Goal: Task Accomplishment & Management: Complete application form

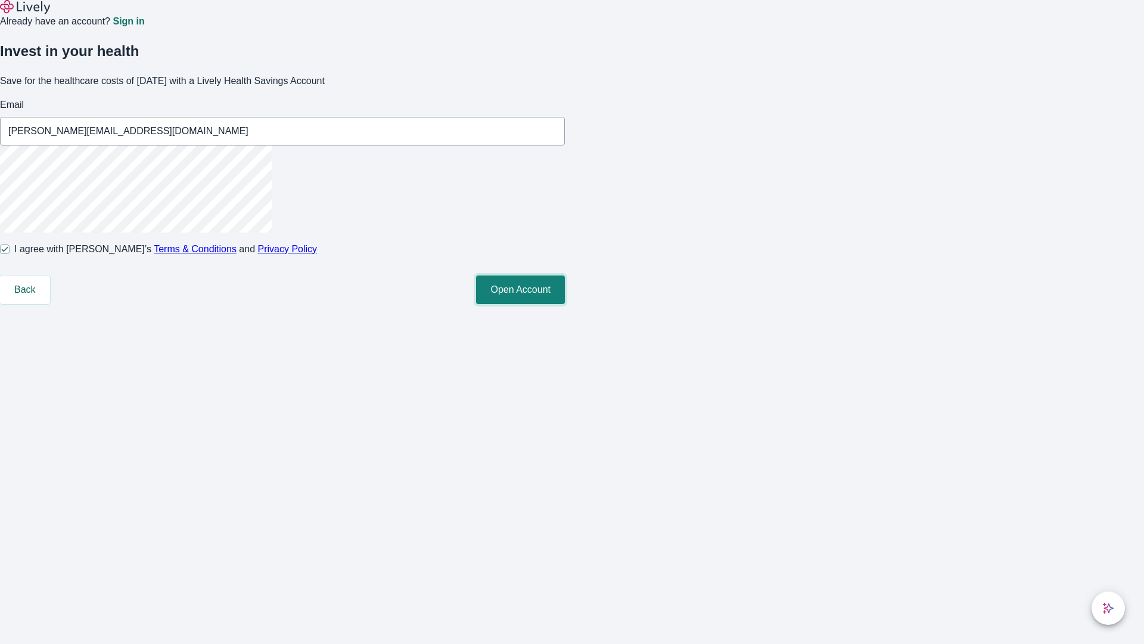
click at [565, 304] on button "Open Account" at bounding box center [520, 289] width 89 height 29
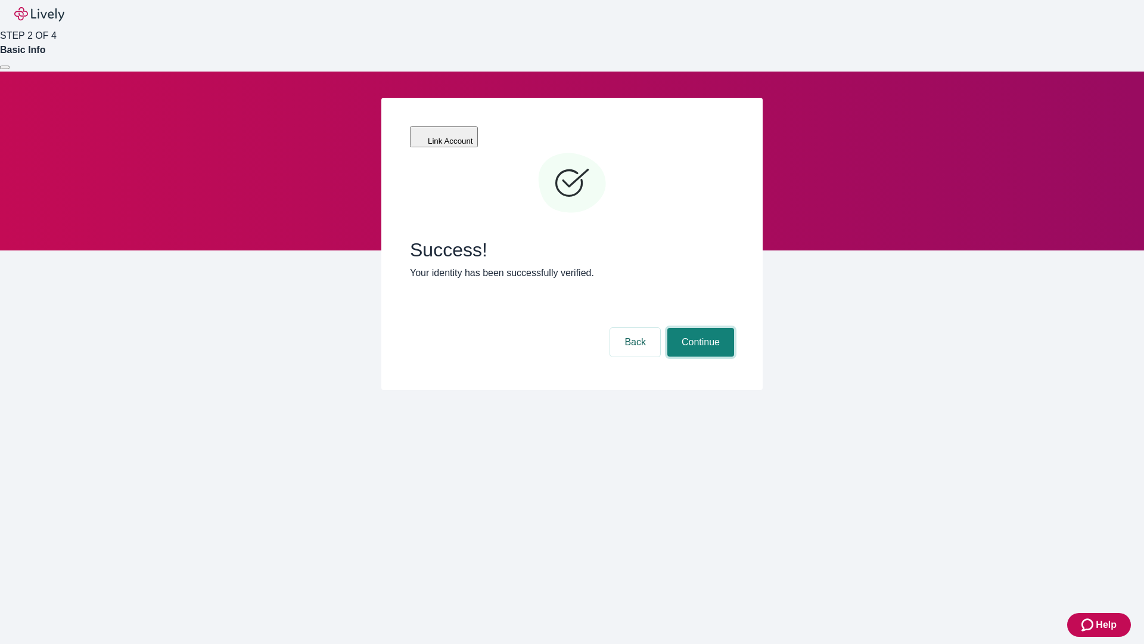
click at [699, 328] on button "Continue" at bounding box center [701, 342] width 67 height 29
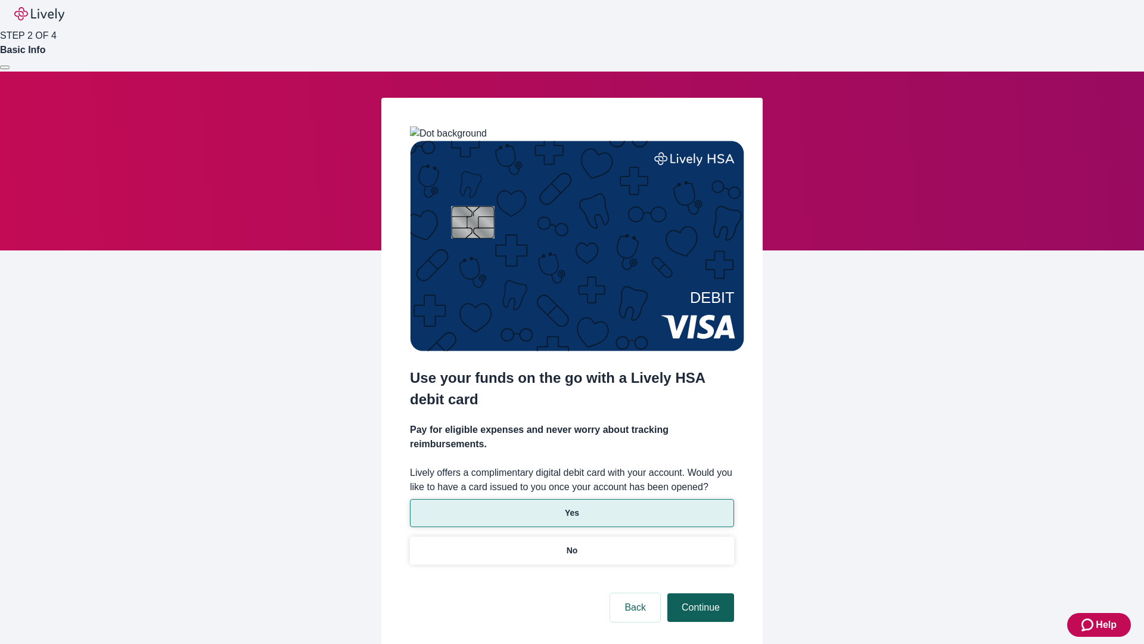
click at [572, 507] on p "Yes" at bounding box center [572, 513] width 14 height 13
click at [699, 593] on button "Continue" at bounding box center [701, 607] width 67 height 29
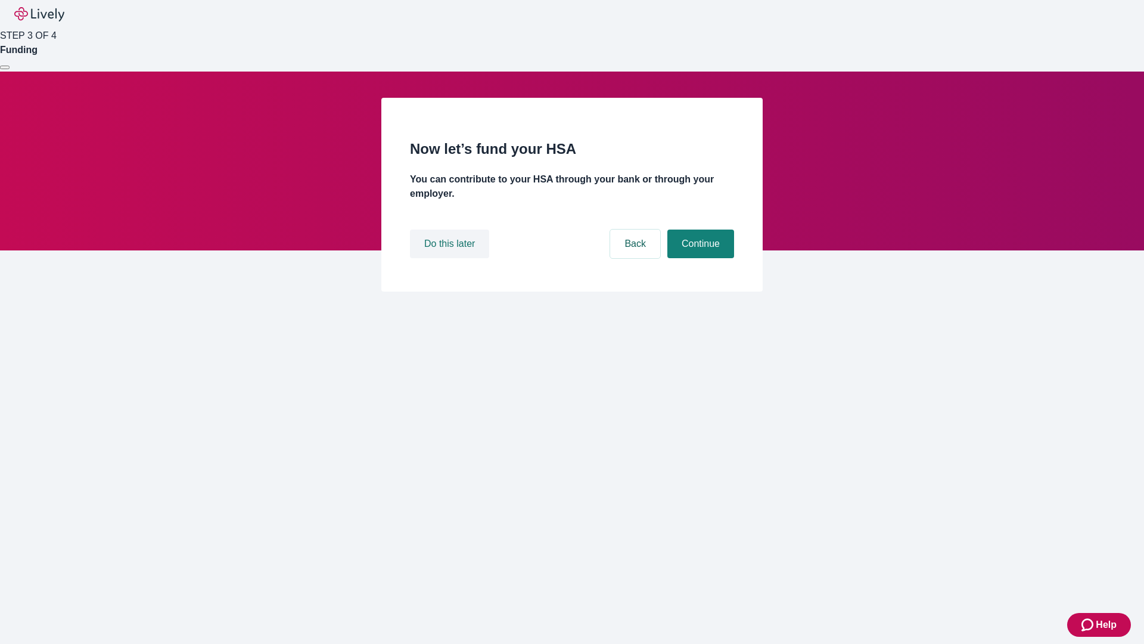
click at [451, 258] on button "Do this later" at bounding box center [449, 243] width 79 height 29
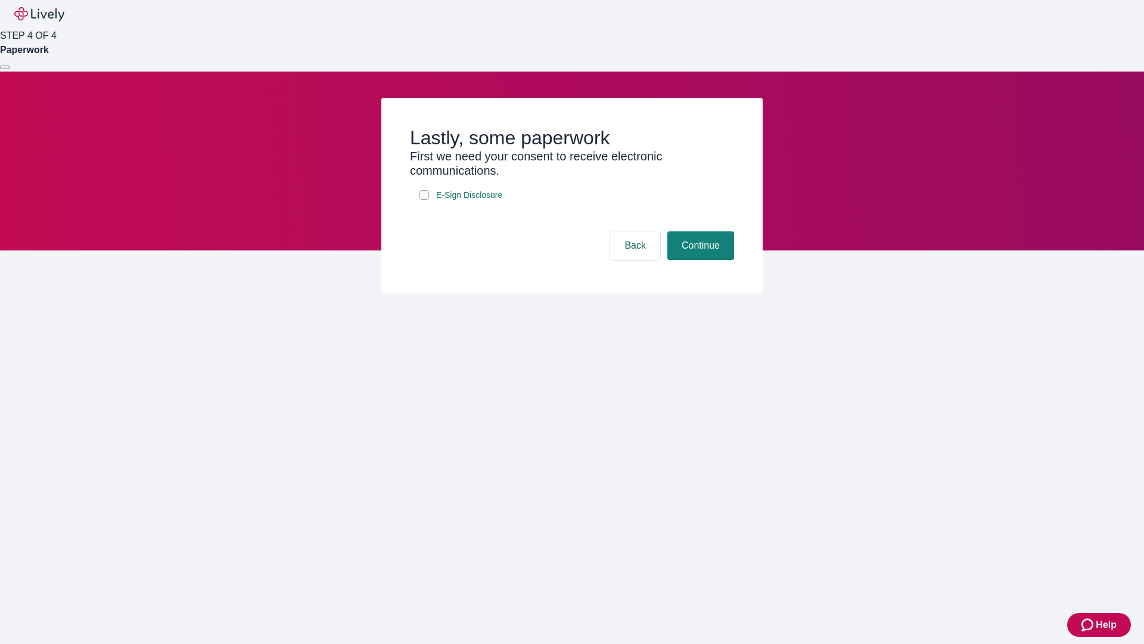
click at [424, 200] on input "E-Sign Disclosure" at bounding box center [425, 195] width 10 height 10
checkbox input "true"
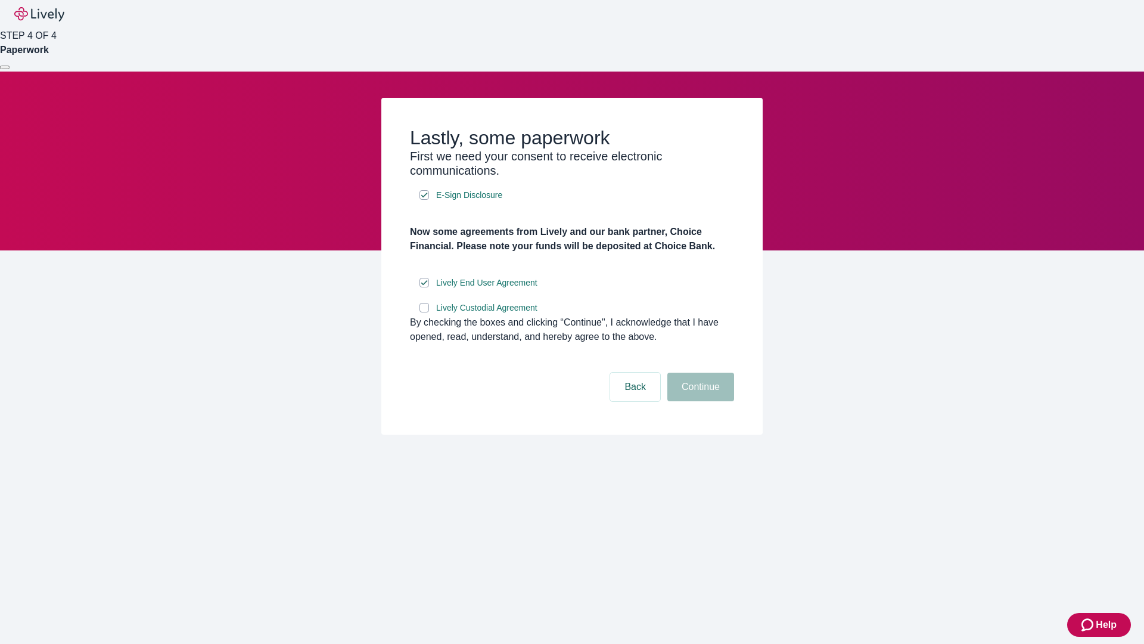
click at [424, 312] on input "Lively Custodial Agreement" at bounding box center [425, 308] width 10 height 10
checkbox input "true"
click at [699, 401] on button "Continue" at bounding box center [701, 387] width 67 height 29
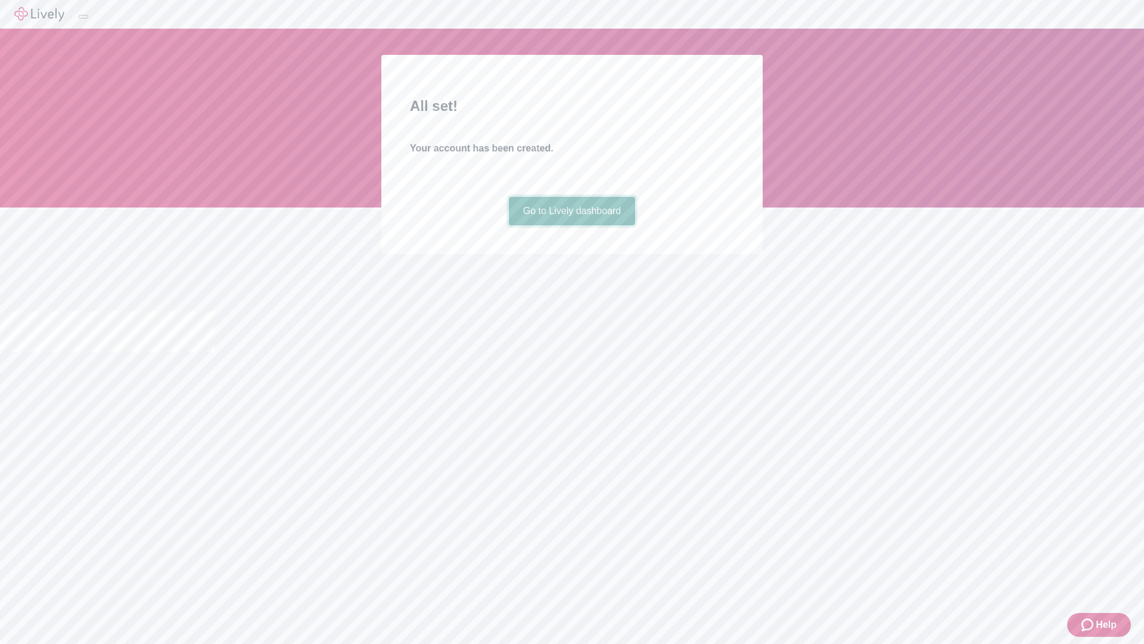
click at [572, 225] on link "Go to Lively dashboard" at bounding box center [572, 211] width 127 height 29
